Goal: Information Seeking & Learning: Learn about a topic

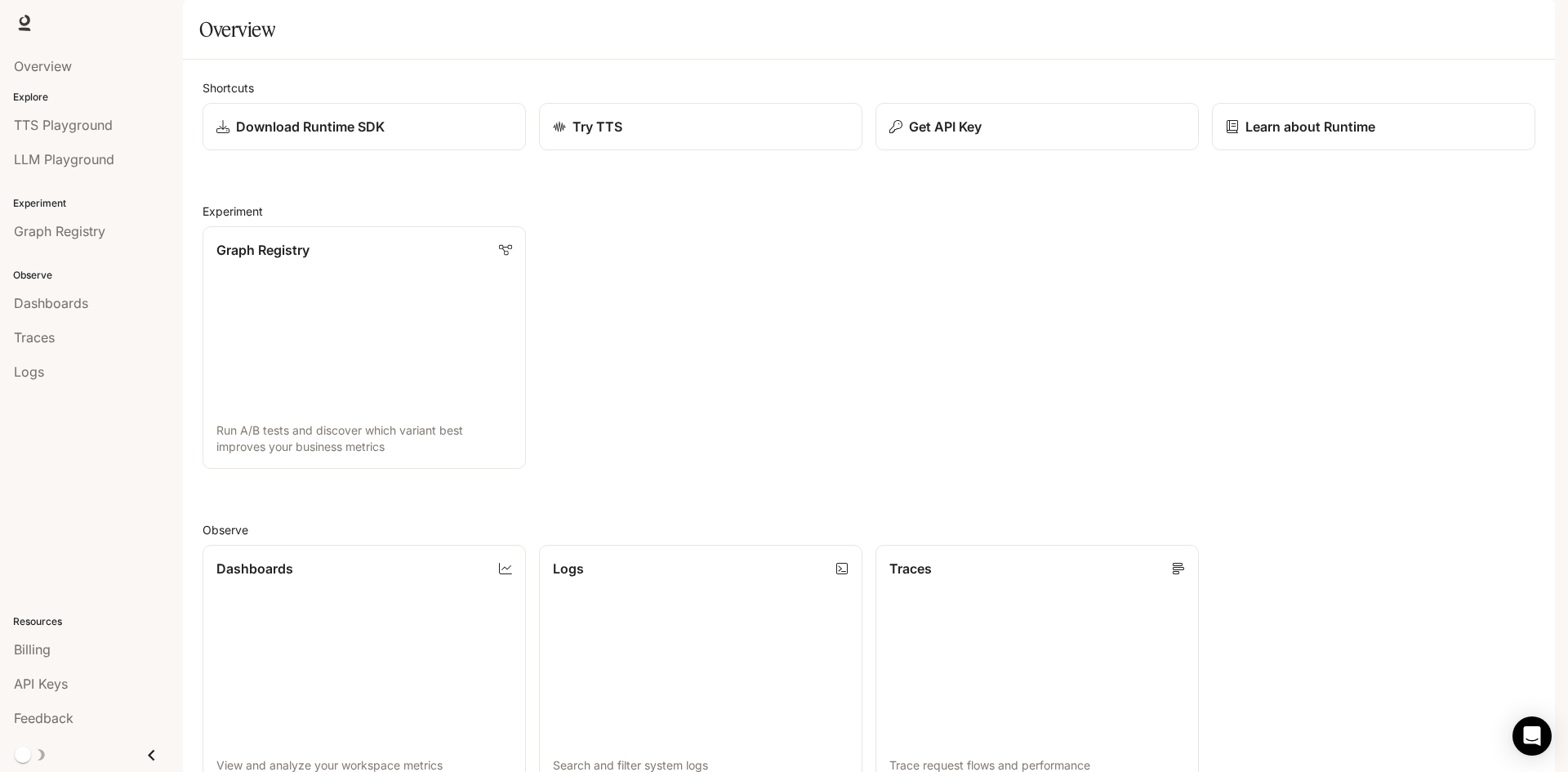
click at [1466, 26] on span "Documentation" at bounding box center [1456, 23] width 81 height 20
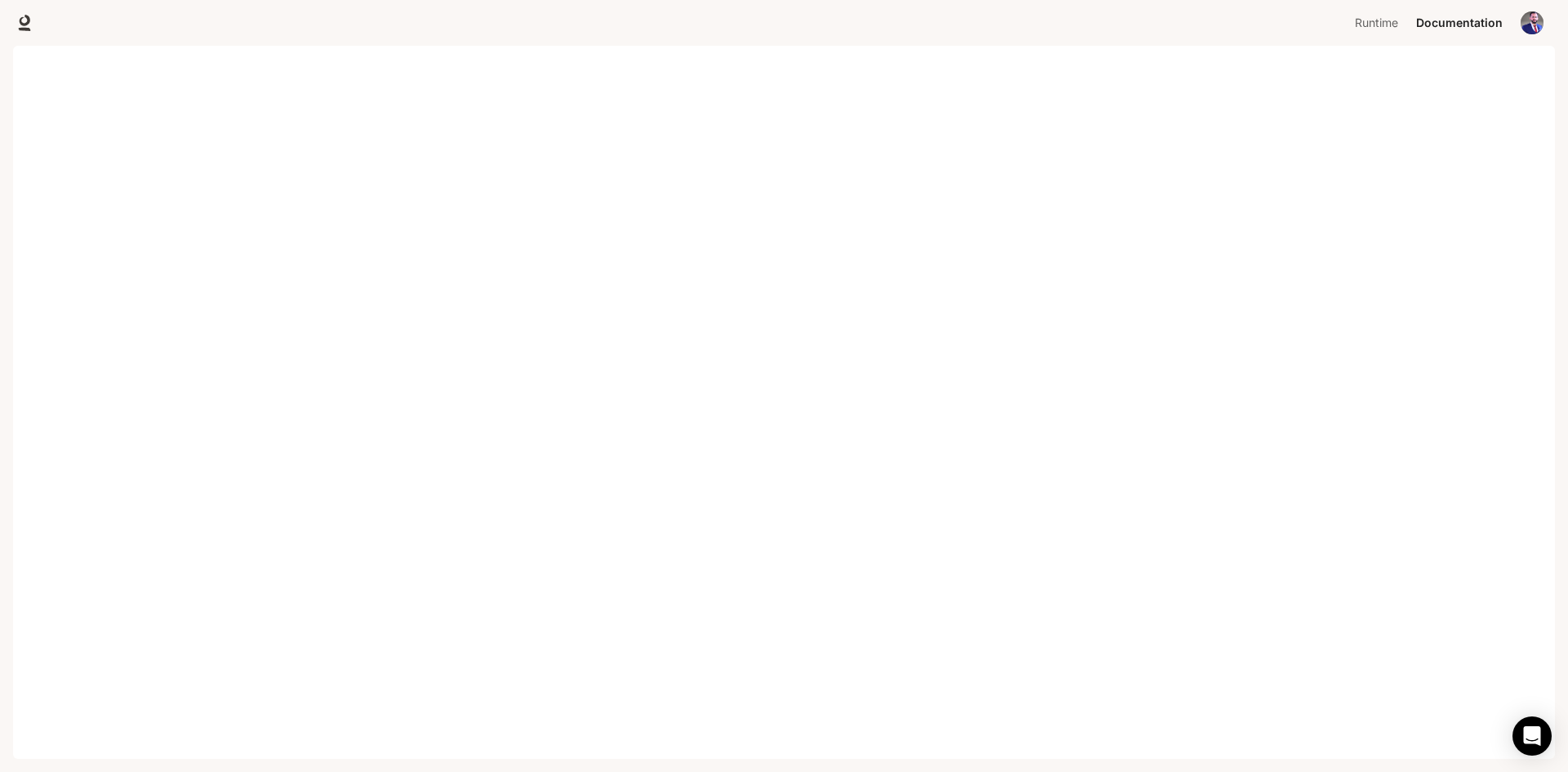
click at [1432, 25] on span "Documentation" at bounding box center [1460, 23] width 86 height 20
click at [1437, 29] on span "Documentation" at bounding box center [1460, 23] width 86 height 20
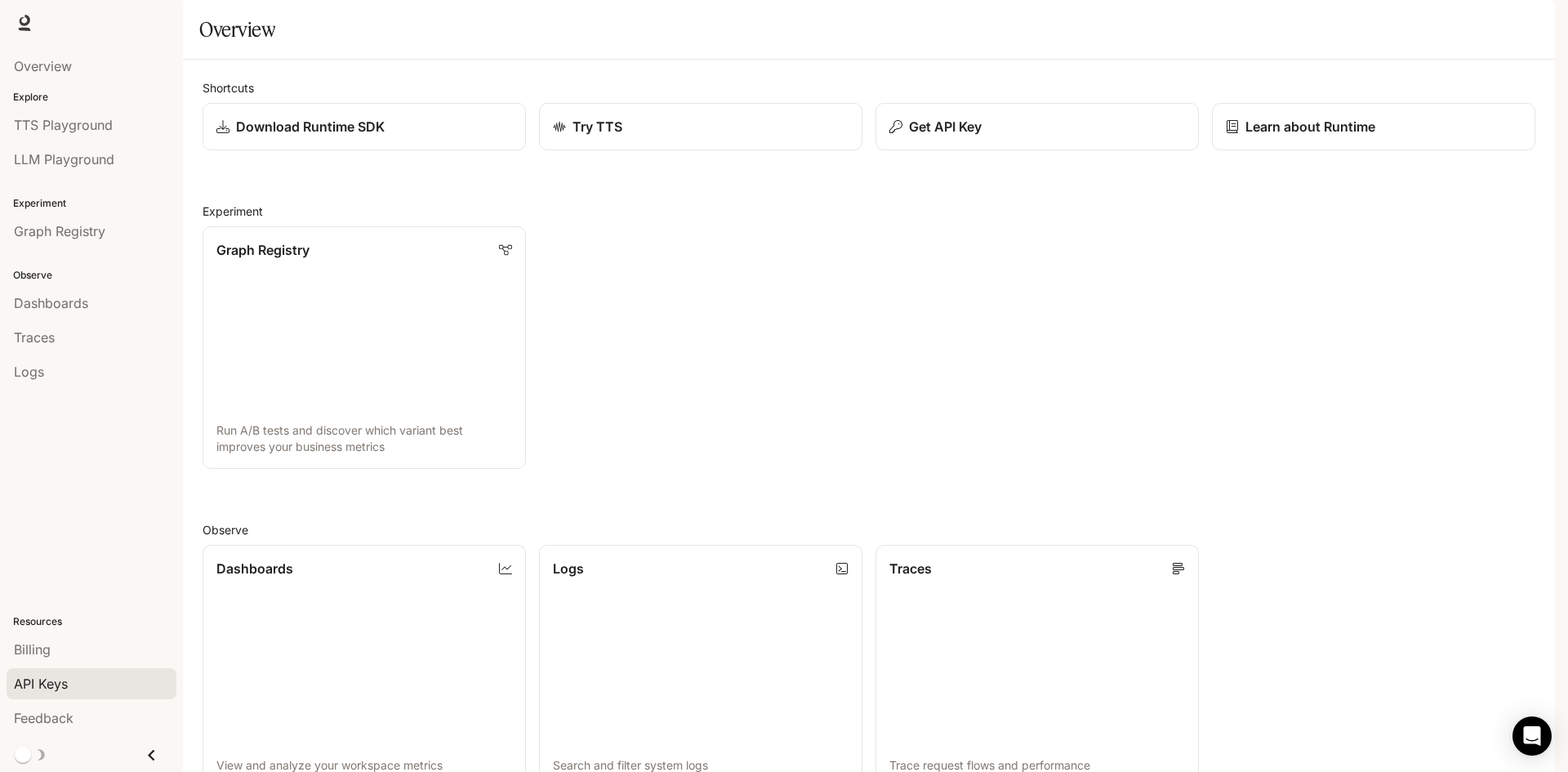
click at [71, 680] on div "API Keys" at bounding box center [91, 683] width 155 height 19
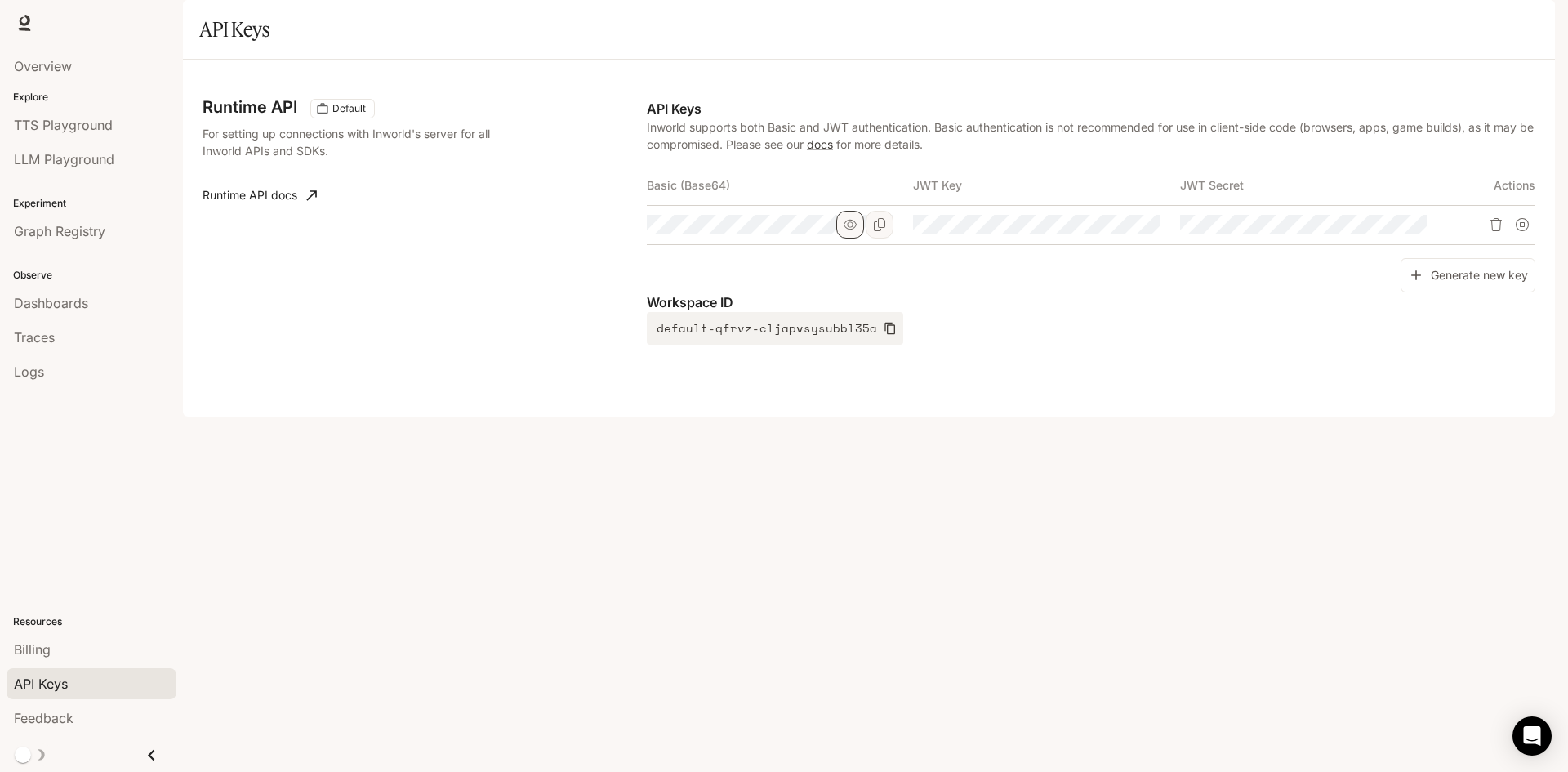
click at [852, 230] on icon "button" at bounding box center [849, 225] width 13 height 10
click at [878, 231] on icon "Copy Basic (Base64)" at bounding box center [879, 224] width 13 height 13
